Goal: Find specific page/section: Find specific page/section

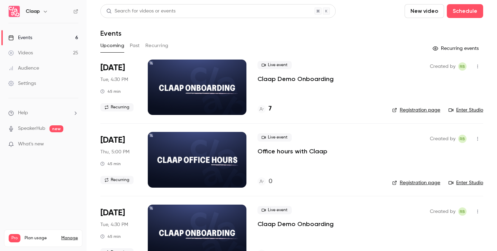
click at [270, 109] on h4 "7" at bounding box center [270, 108] width 3 height 9
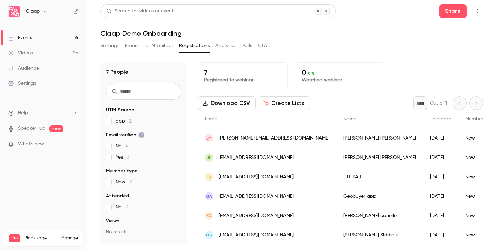
click at [480, 11] on icon "button" at bounding box center [478, 11] width 6 height 5
click at [443, 27] on div "Enter Studio" at bounding box center [451, 28] width 53 height 7
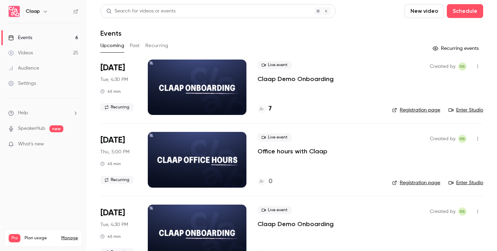
click at [270, 111] on h4 "7" at bounding box center [270, 108] width 3 height 9
